Goal: Information Seeking & Learning: Find specific page/section

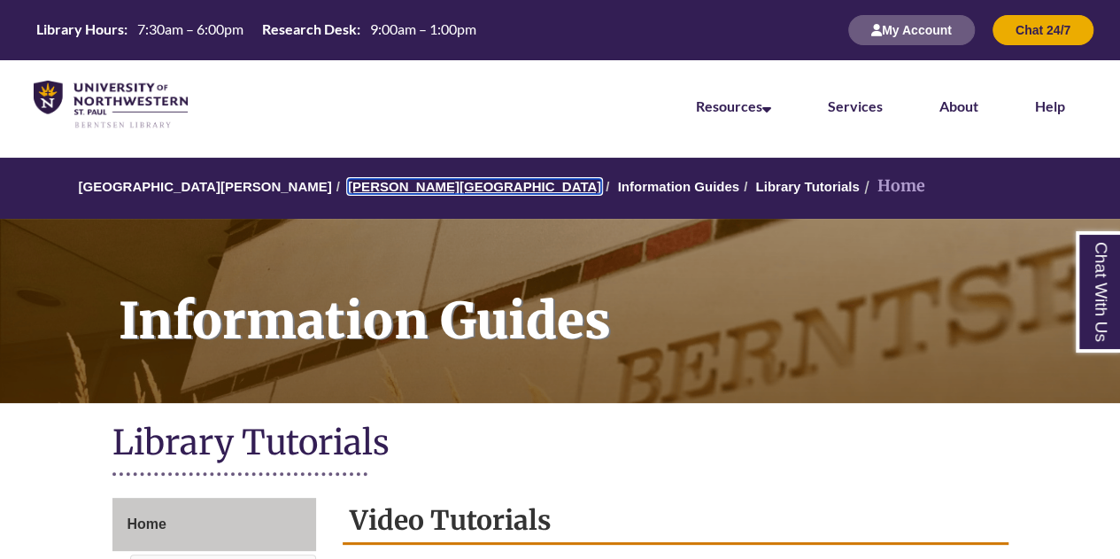
click at [356, 188] on link "[PERSON_NAME][GEOGRAPHIC_DATA]" at bounding box center [474, 186] width 253 height 15
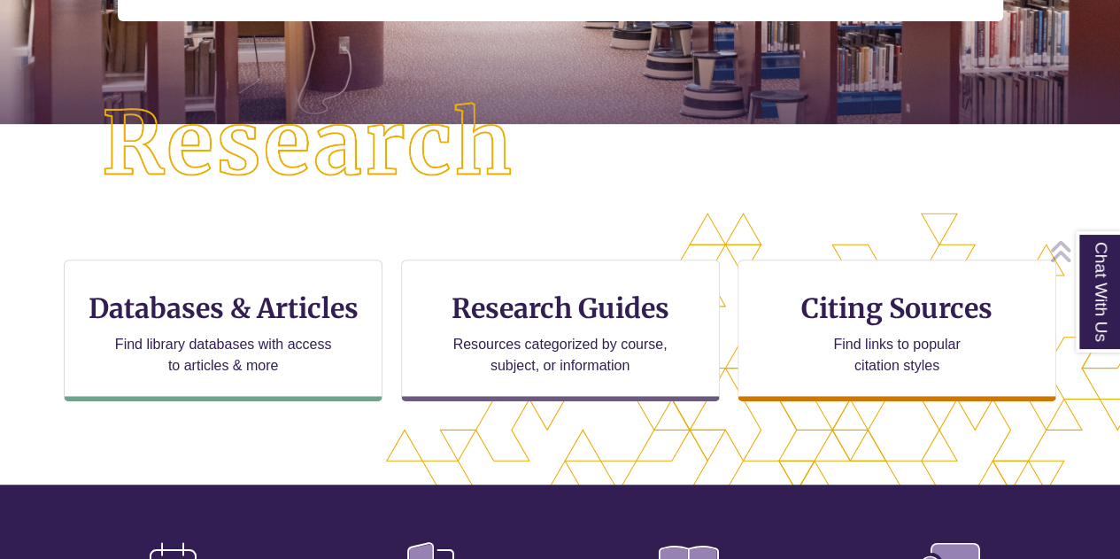
scroll to position [415, 0]
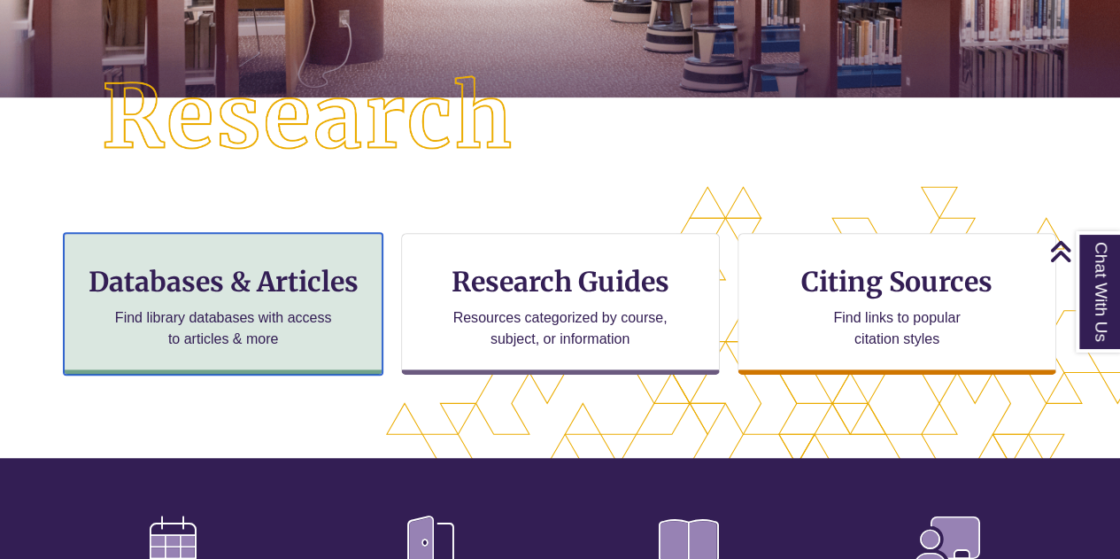
click at [298, 313] on p "Find library databases with access to articles & more" at bounding box center [223, 328] width 231 height 43
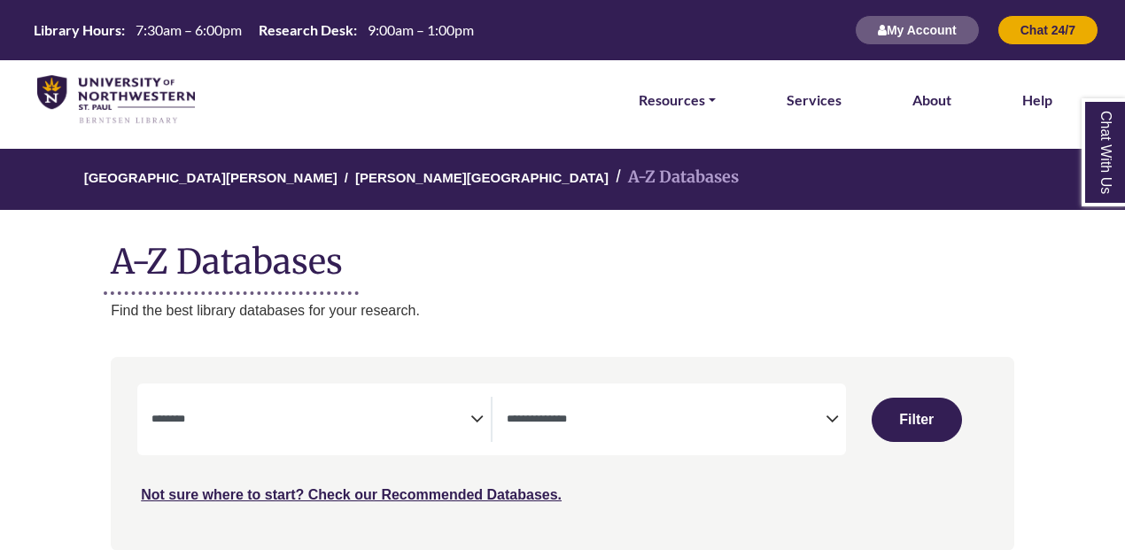
select select "Database Subject Filter"
select select "Database Types Filter"
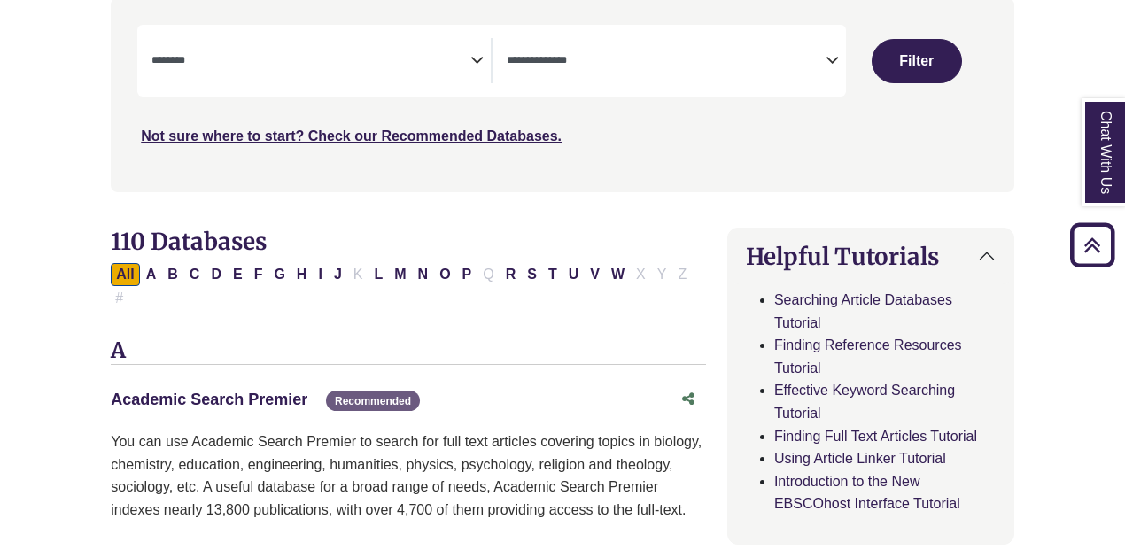
scroll to position [344, 0]
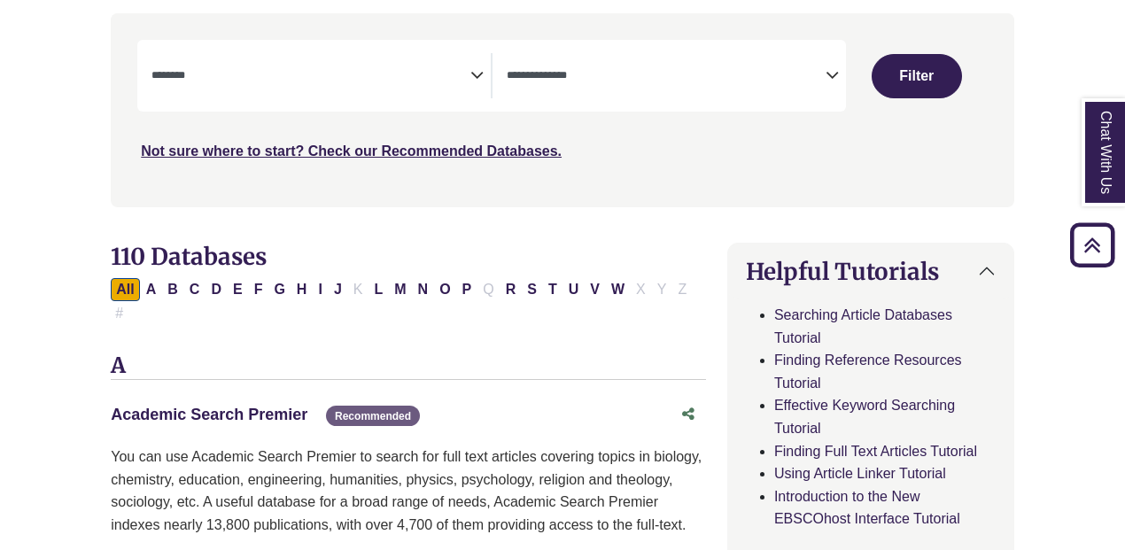
click at [266, 406] on link "Academic Search Premier This link opens in a new window" at bounding box center [209, 415] width 197 height 18
